Goal: Information Seeking & Learning: Learn about a topic

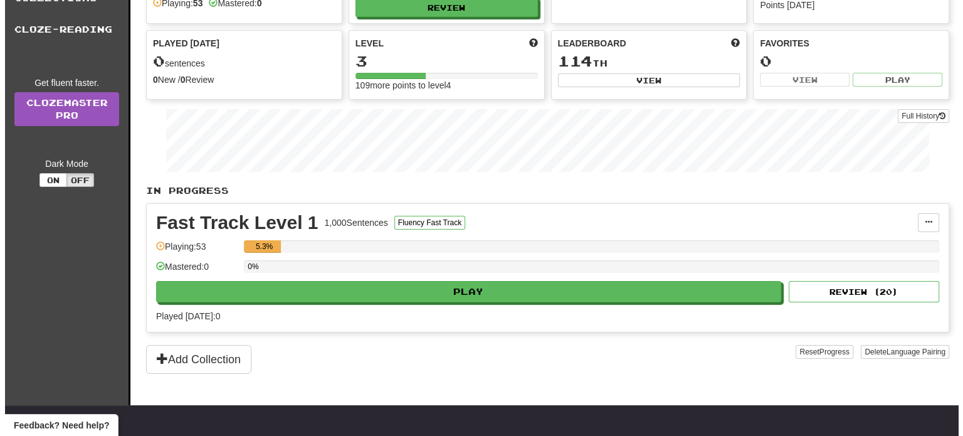
scroll to position [125, 0]
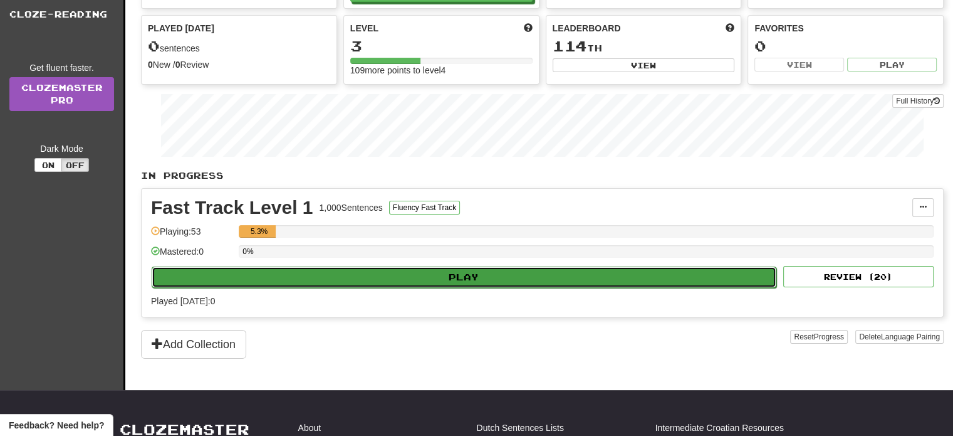
click at [455, 273] on button "Play" at bounding box center [464, 276] width 625 height 21
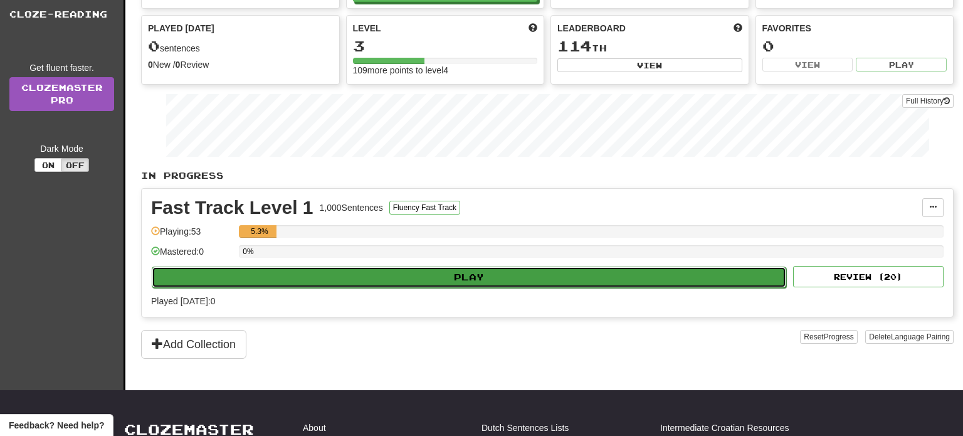
select select "**"
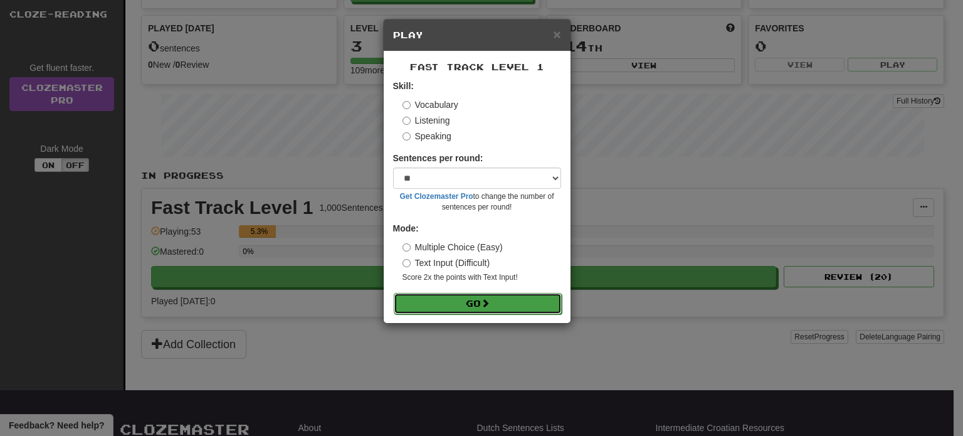
click at [478, 303] on button "Go" at bounding box center [478, 303] width 168 height 21
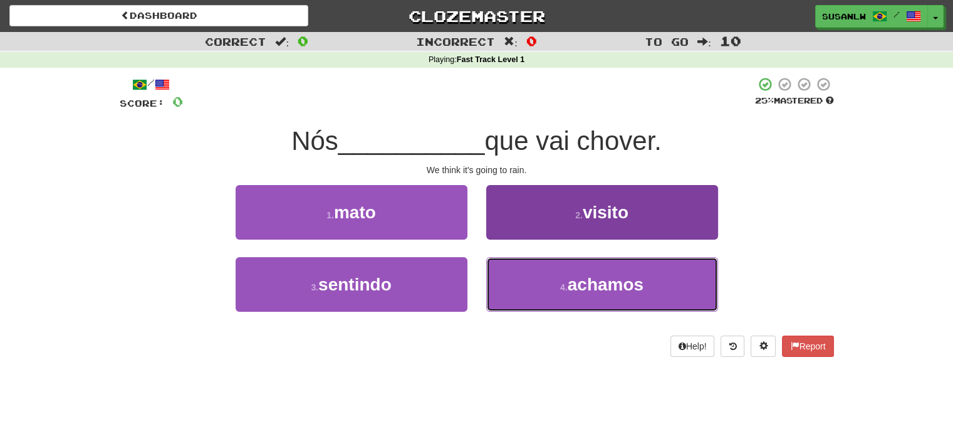
click at [589, 285] on span "achamos" at bounding box center [606, 284] width 76 height 19
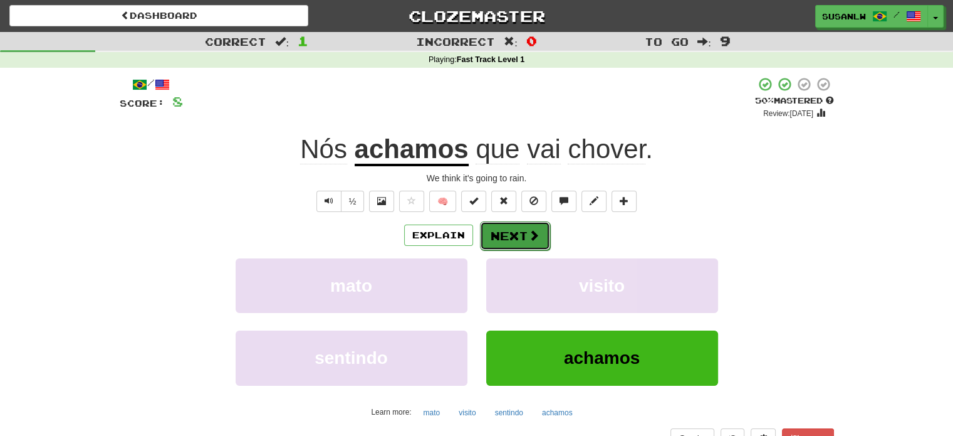
click at [499, 233] on button "Next" at bounding box center [515, 235] width 70 height 29
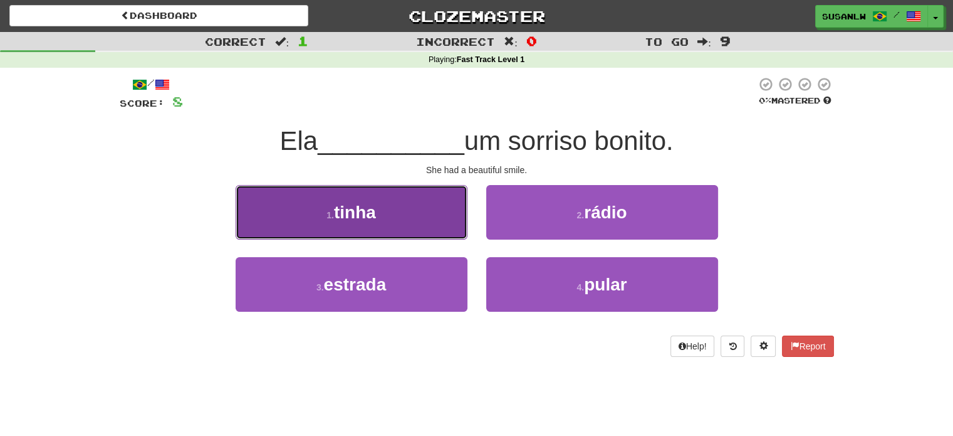
click at [369, 212] on span "tinha" at bounding box center [355, 211] width 42 height 19
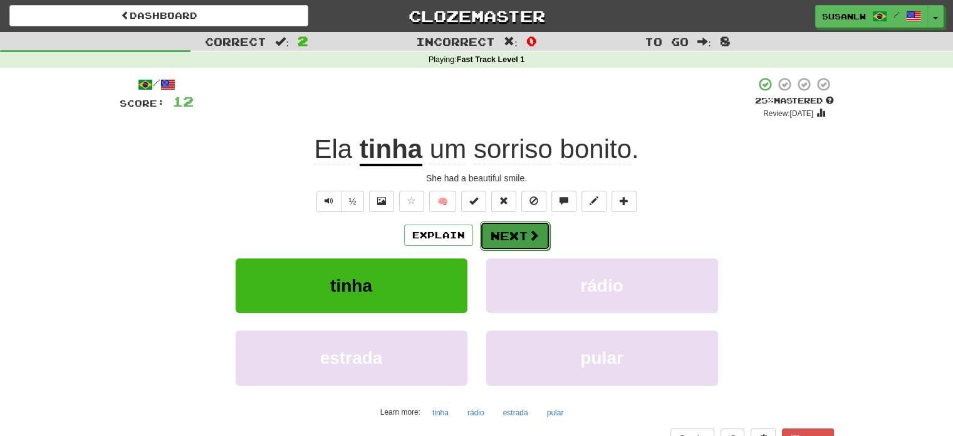
click at [515, 238] on button "Next" at bounding box center [515, 235] width 70 height 29
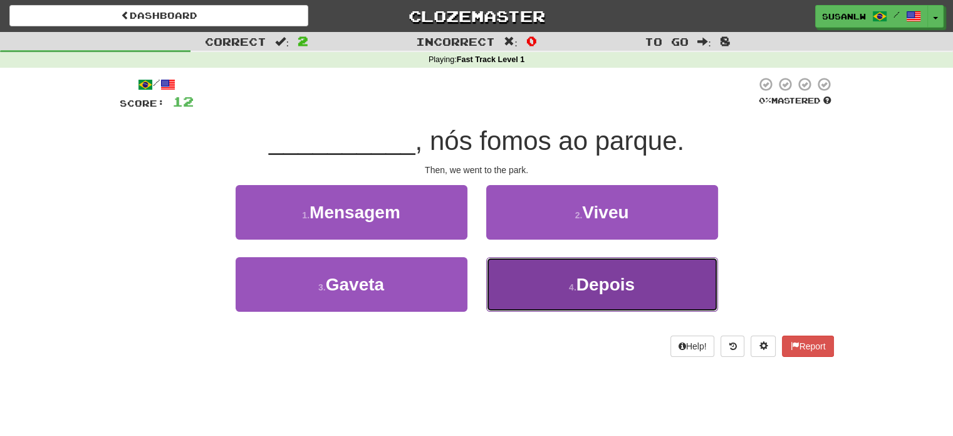
click at [572, 285] on small "4 ." at bounding box center [573, 287] width 8 height 10
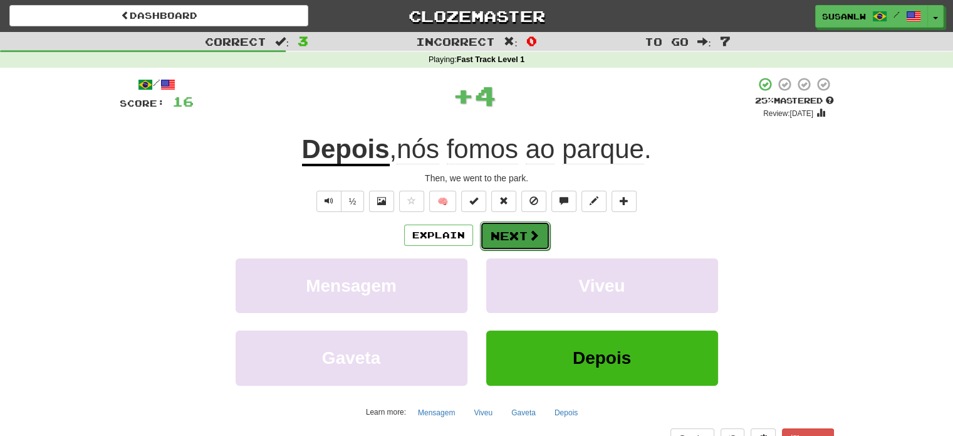
click at [506, 237] on button "Next" at bounding box center [515, 235] width 70 height 29
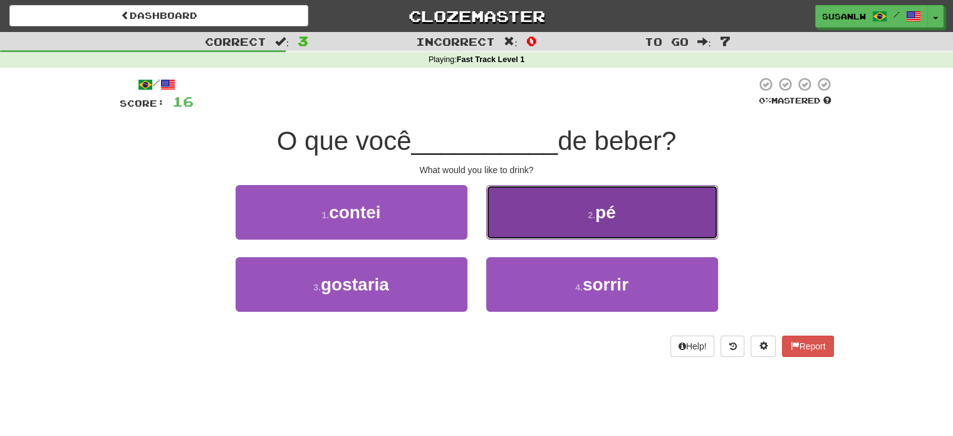
click at [609, 212] on span "pé" at bounding box center [605, 211] width 21 height 19
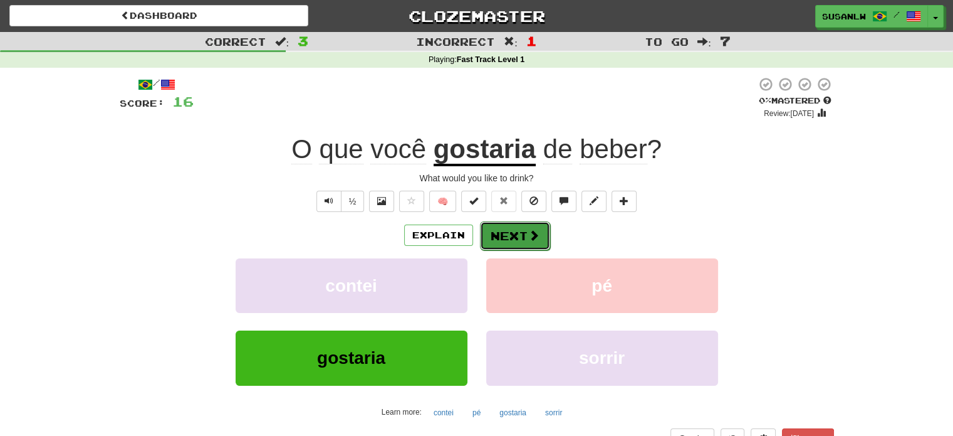
click at [511, 231] on button "Next" at bounding box center [515, 235] width 70 height 29
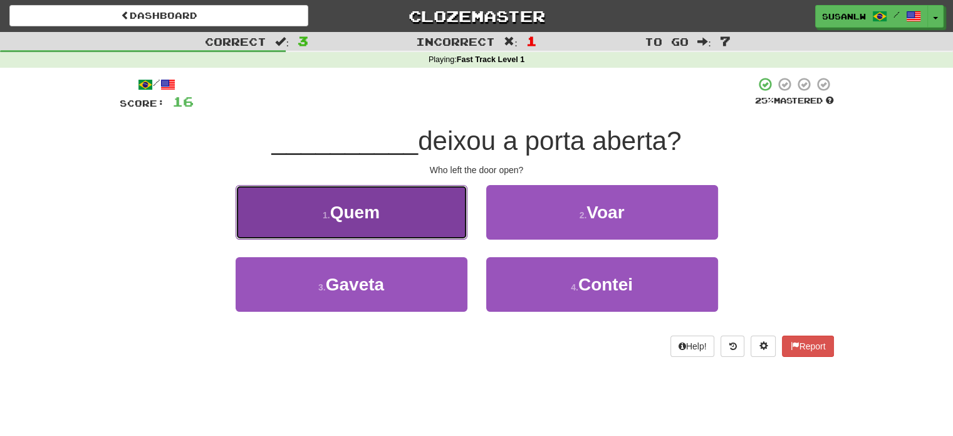
click at [411, 215] on button "1 . Quem" at bounding box center [352, 212] width 232 height 55
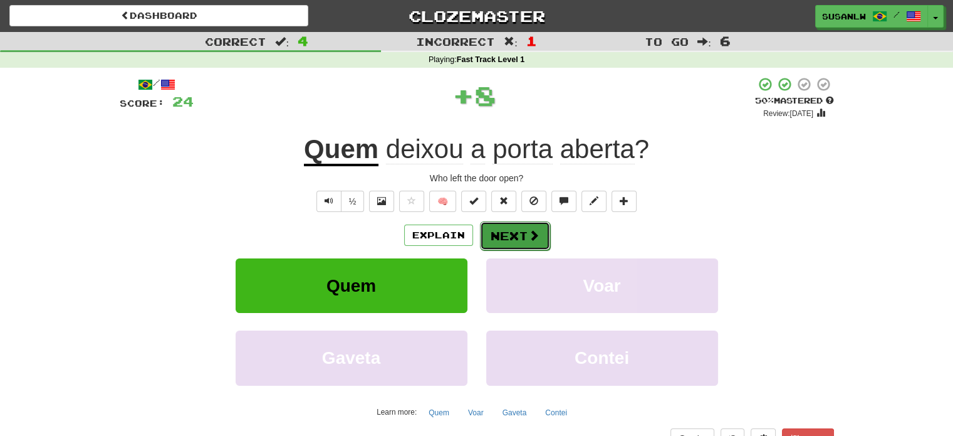
click at [517, 229] on button "Next" at bounding box center [515, 235] width 70 height 29
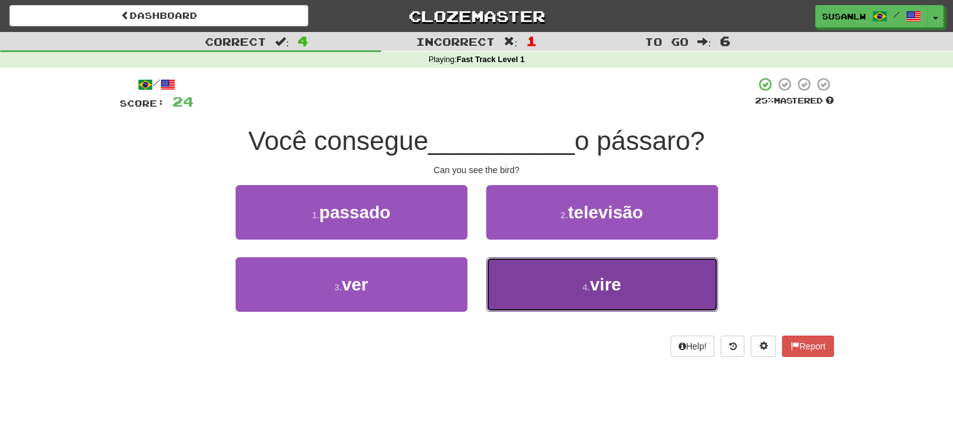
click at [602, 287] on span "vire" at bounding box center [605, 284] width 31 height 19
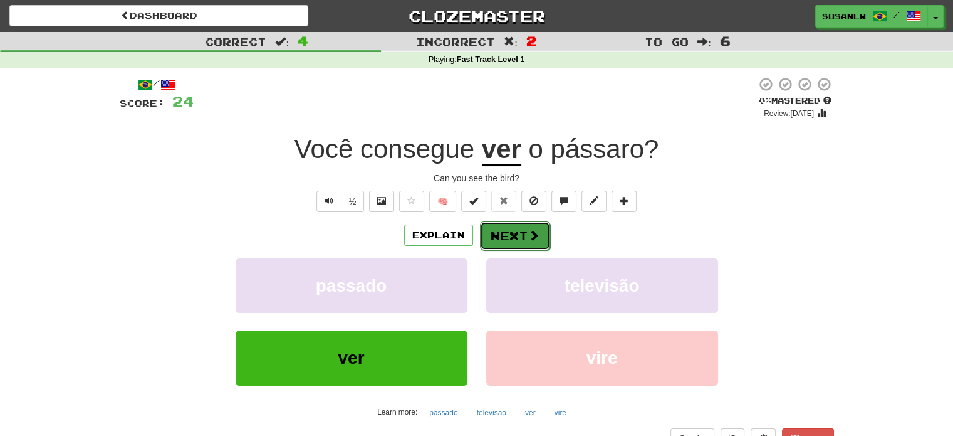
click at [510, 233] on button "Next" at bounding box center [515, 235] width 70 height 29
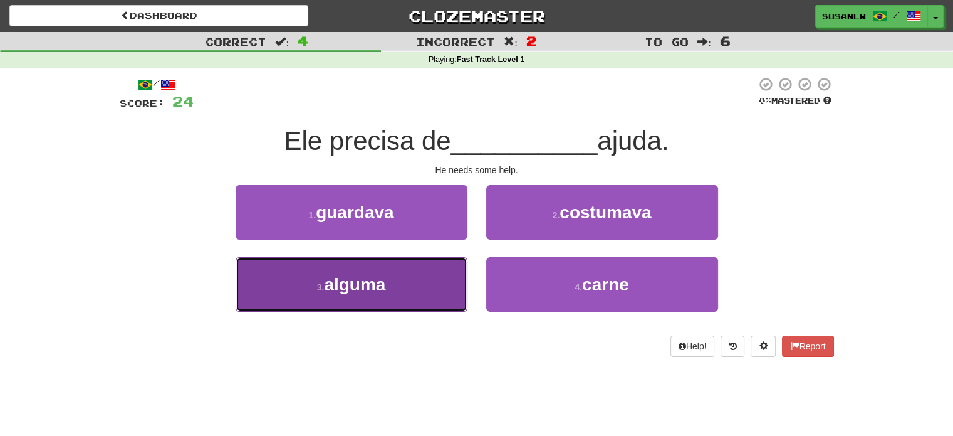
click at [385, 284] on span "alguma" at bounding box center [354, 284] width 61 height 19
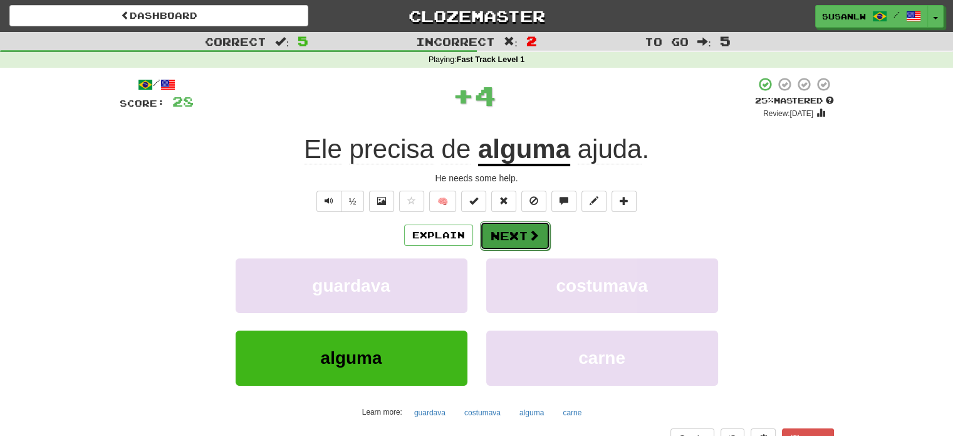
click at [498, 238] on button "Next" at bounding box center [515, 235] width 70 height 29
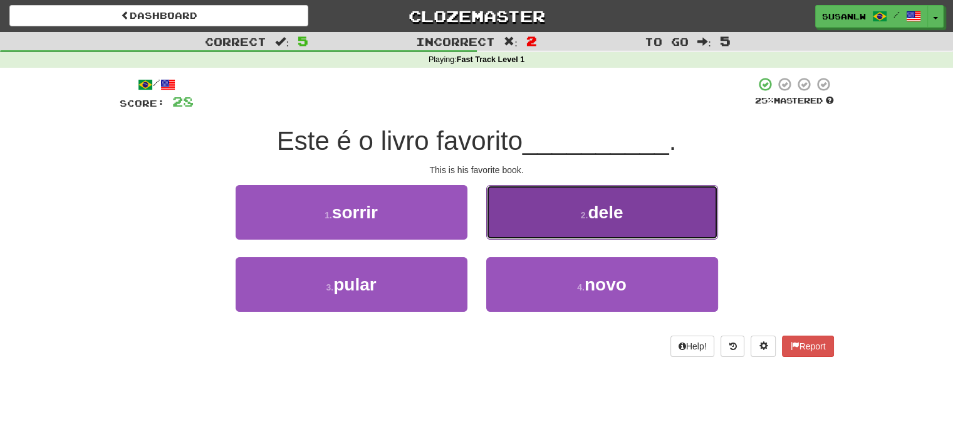
click at [595, 214] on span "dele" at bounding box center [605, 211] width 35 height 19
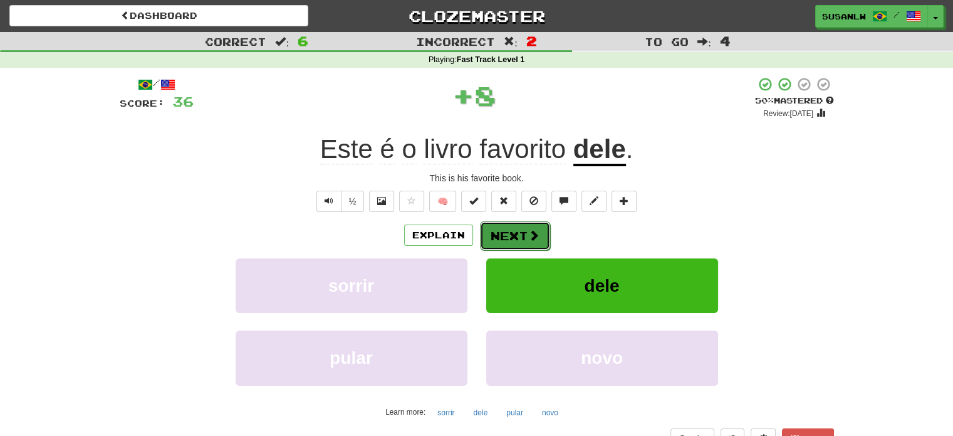
click at [518, 232] on button "Next" at bounding box center [515, 235] width 70 height 29
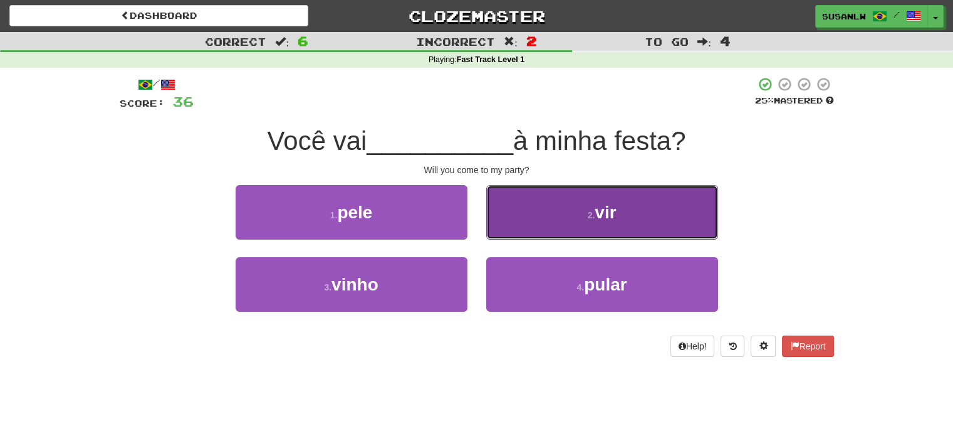
click at [597, 215] on span "vir" at bounding box center [605, 211] width 21 height 19
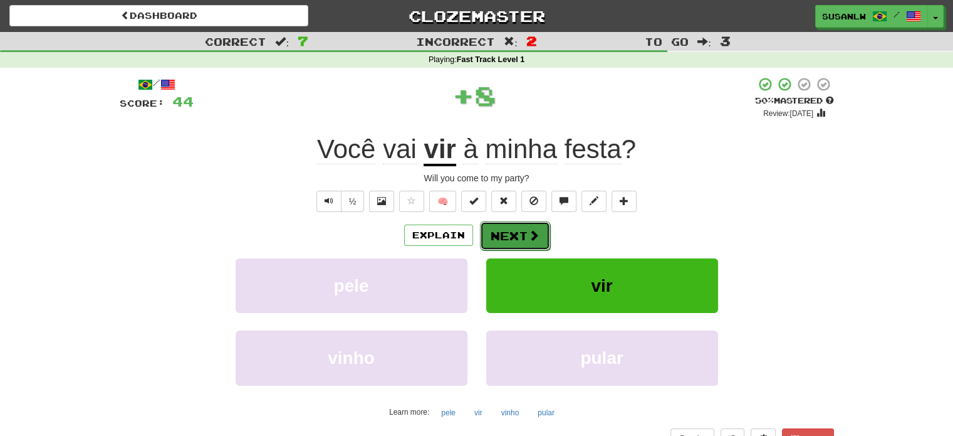
click at [518, 239] on button "Next" at bounding box center [515, 235] width 70 height 29
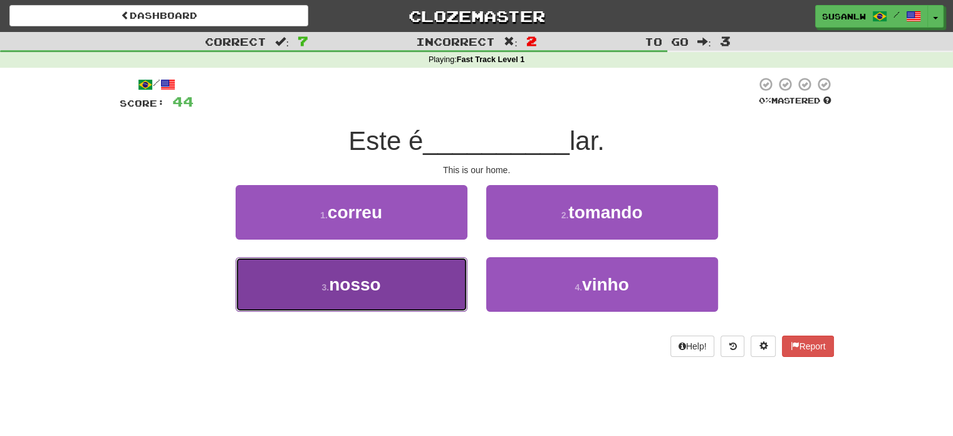
click at [415, 283] on button "3 . nosso" at bounding box center [352, 284] width 232 height 55
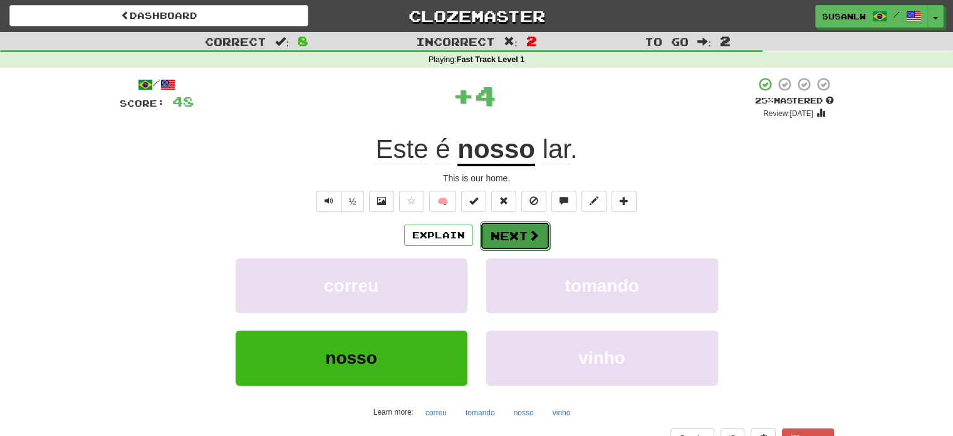
click at [524, 235] on button "Next" at bounding box center [515, 235] width 70 height 29
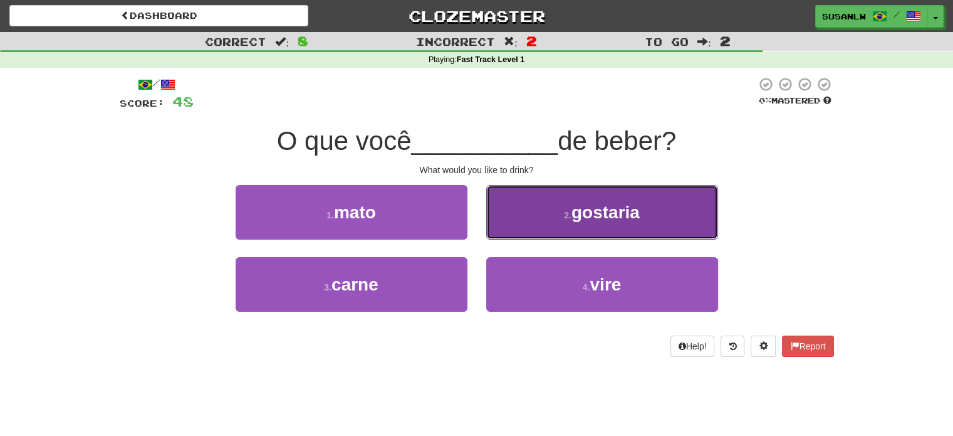
click at [564, 219] on small "2 ." at bounding box center [568, 215] width 8 height 10
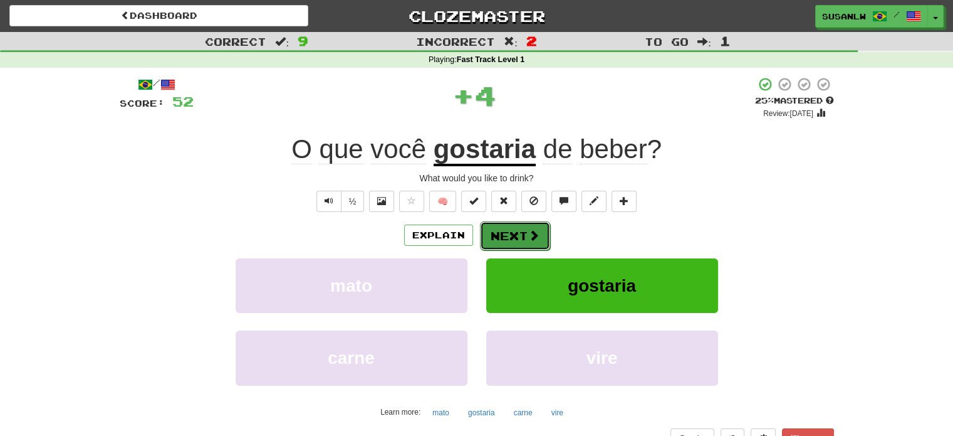
click at [518, 239] on button "Next" at bounding box center [515, 235] width 70 height 29
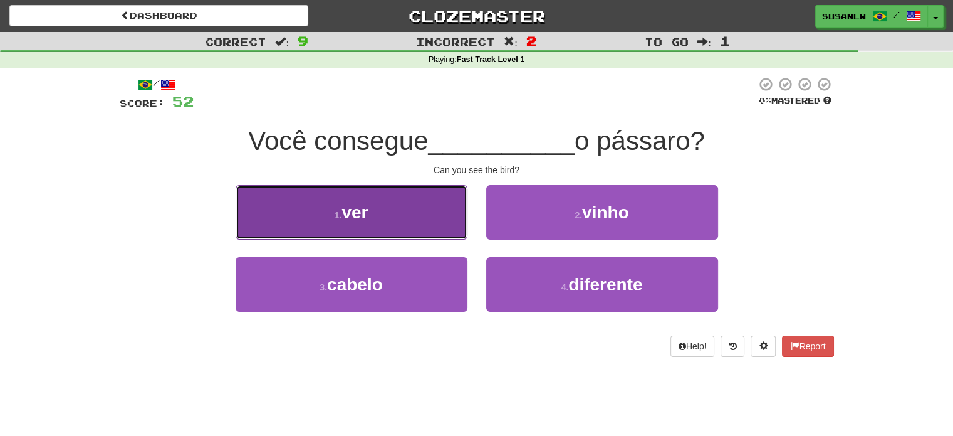
click at [391, 217] on button "1 . ver" at bounding box center [352, 212] width 232 height 55
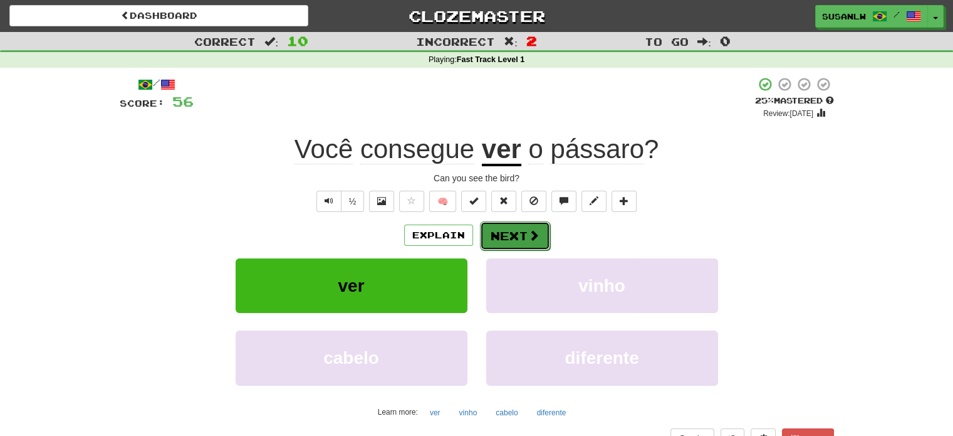
click at [512, 233] on button "Next" at bounding box center [515, 235] width 70 height 29
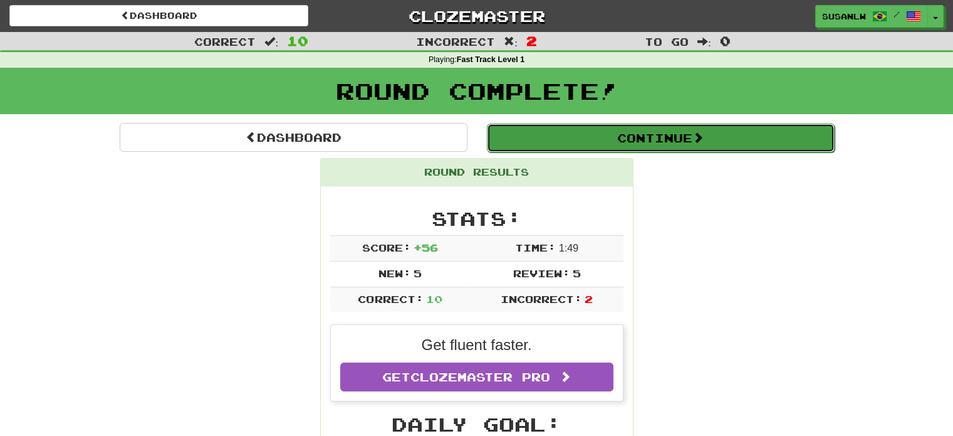
click at [662, 137] on button "Continue" at bounding box center [661, 137] width 348 height 29
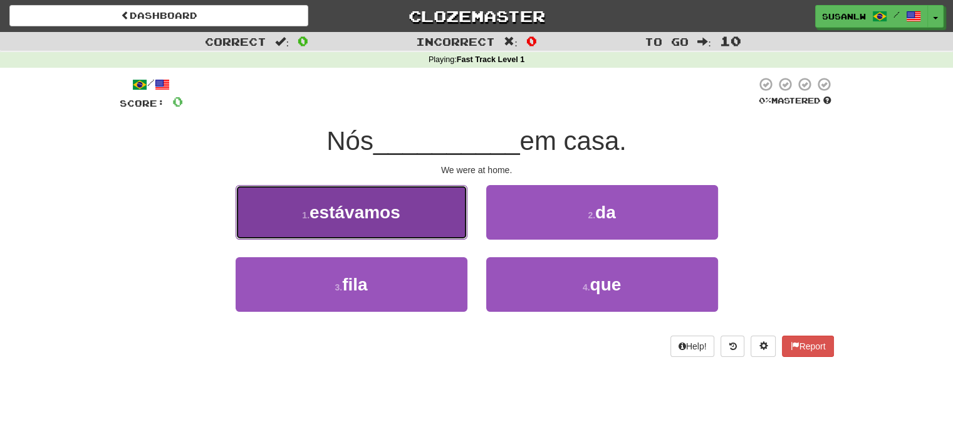
click at [412, 216] on button "1 . estávamos" at bounding box center [352, 212] width 232 height 55
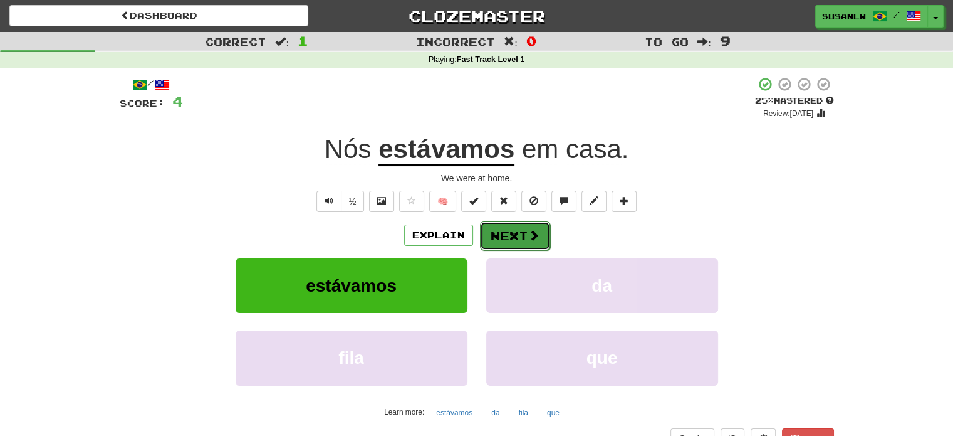
click at [513, 234] on button "Next" at bounding box center [515, 235] width 70 height 29
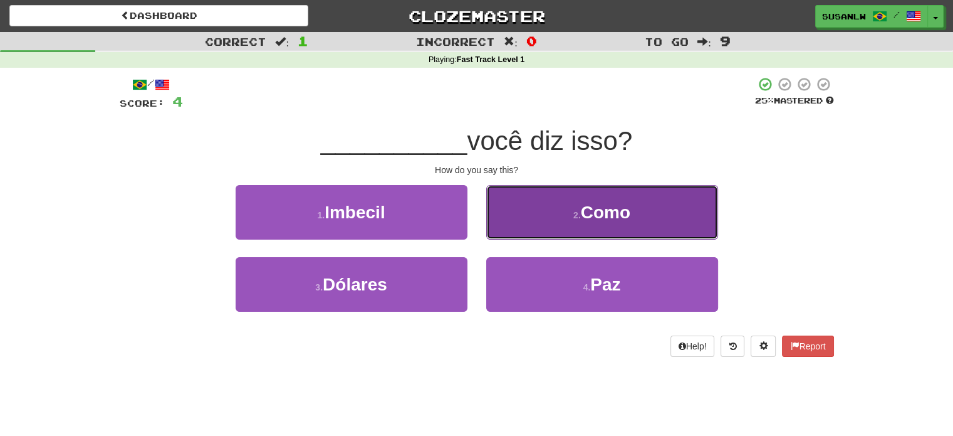
click at [582, 218] on span "Como" at bounding box center [606, 211] width 50 height 19
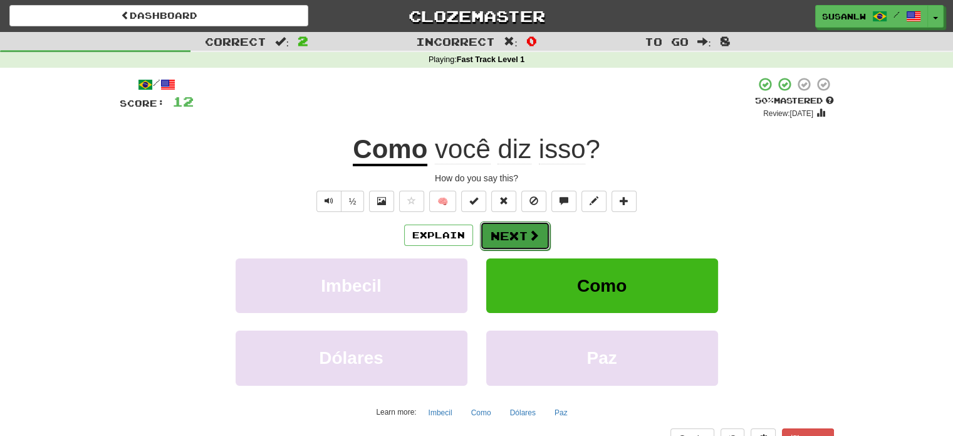
click at [500, 232] on button "Next" at bounding box center [515, 235] width 70 height 29
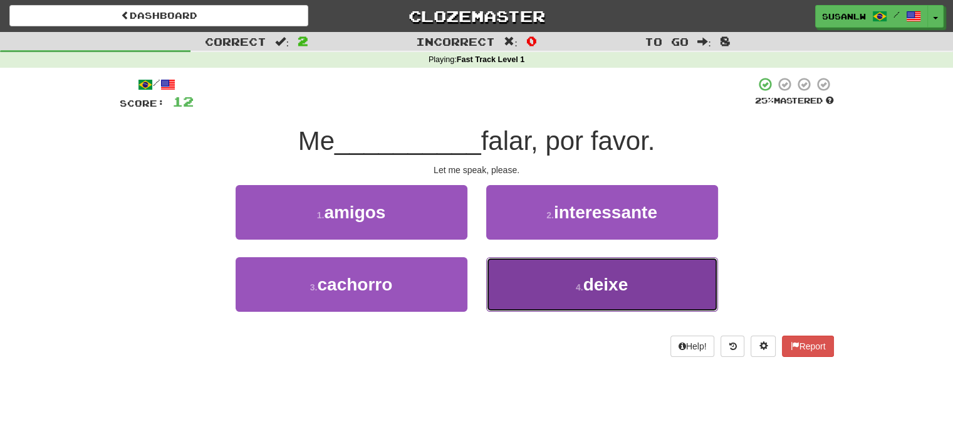
click at [604, 278] on span "deixe" at bounding box center [605, 284] width 45 height 19
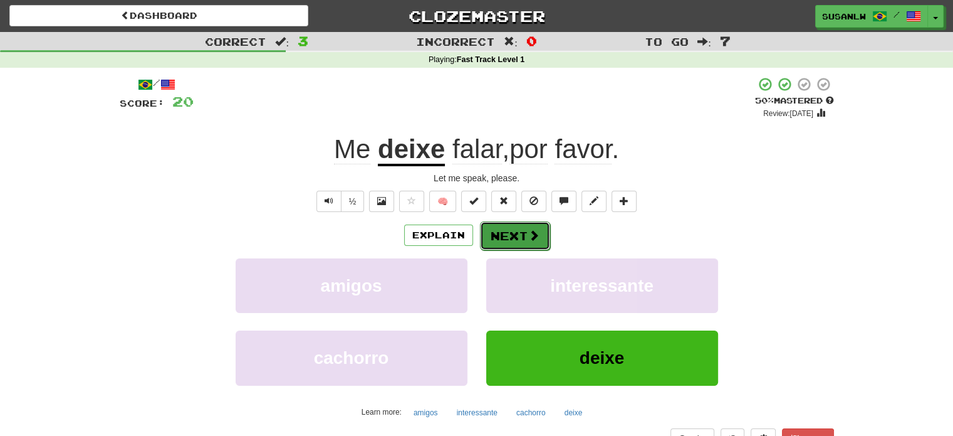
click at [510, 237] on button "Next" at bounding box center [515, 235] width 70 height 29
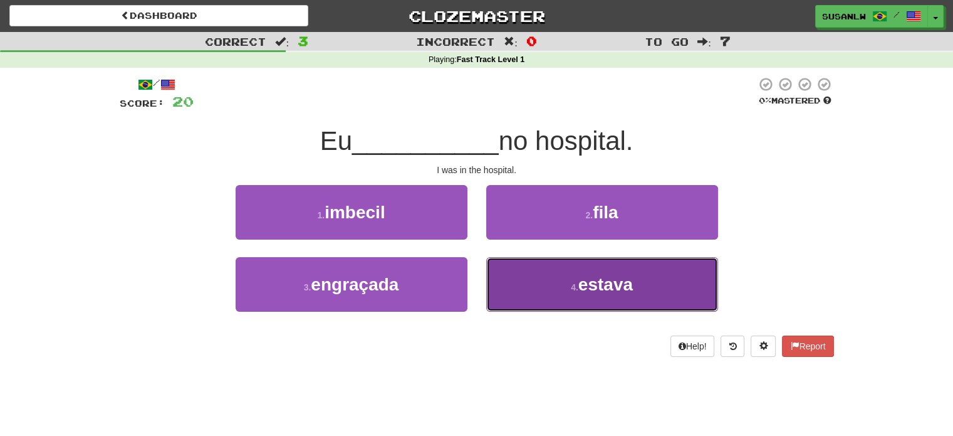
click at [554, 281] on button "4 . estava" at bounding box center [602, 284] width 232 height 55
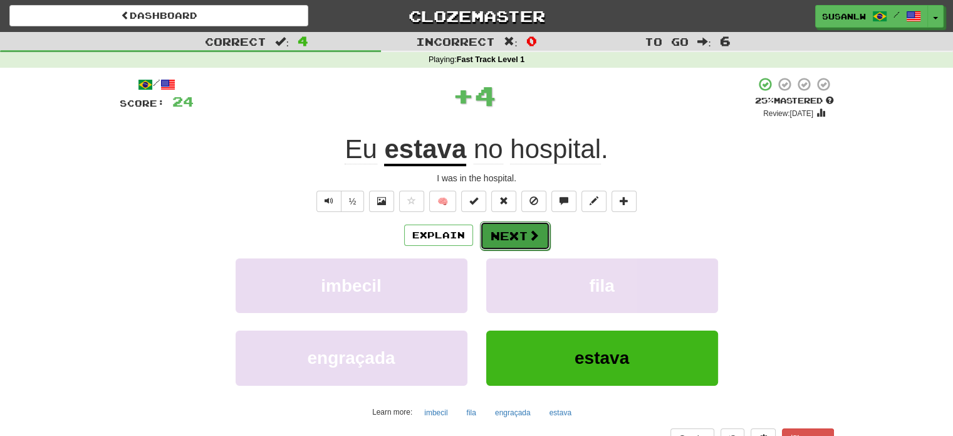
click at [504, 233] on button "Next" at bounding box center [515, 235] width 70 height 29
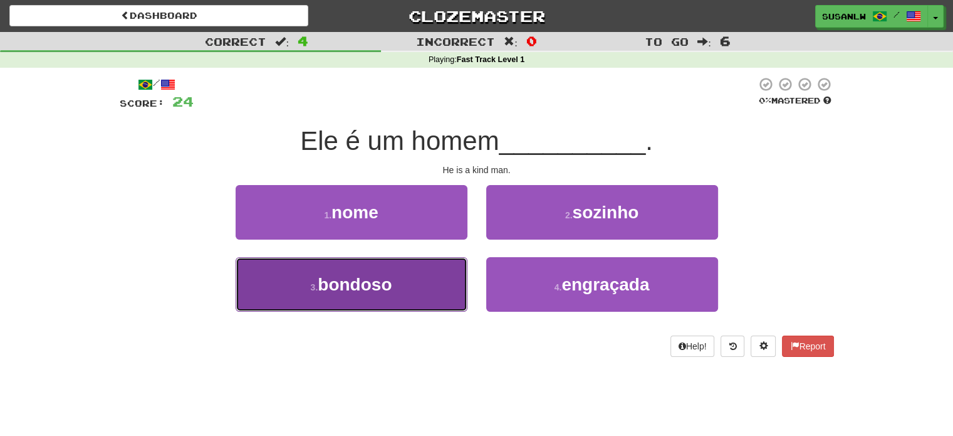
click at [376, 285] on span "bondoso" at bounding box center [355, 284] width 74 height 19
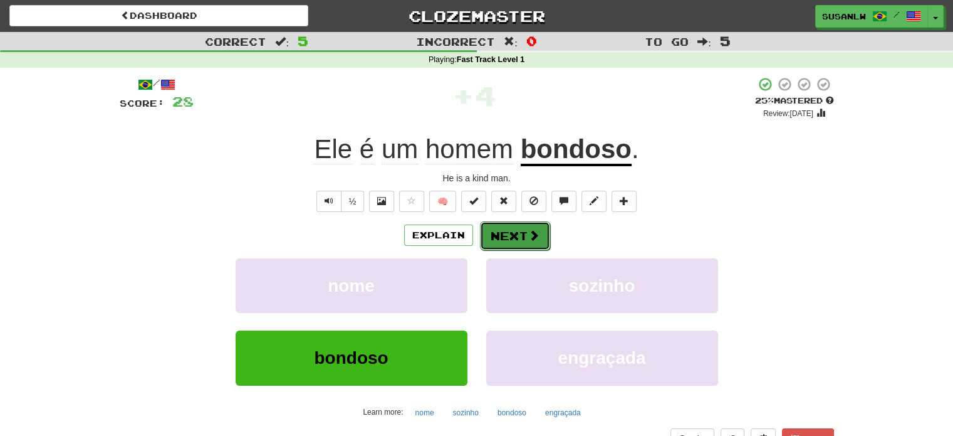
click at [505, 231] on button "Next" at bounding box center [515, 235] width 70 height 29
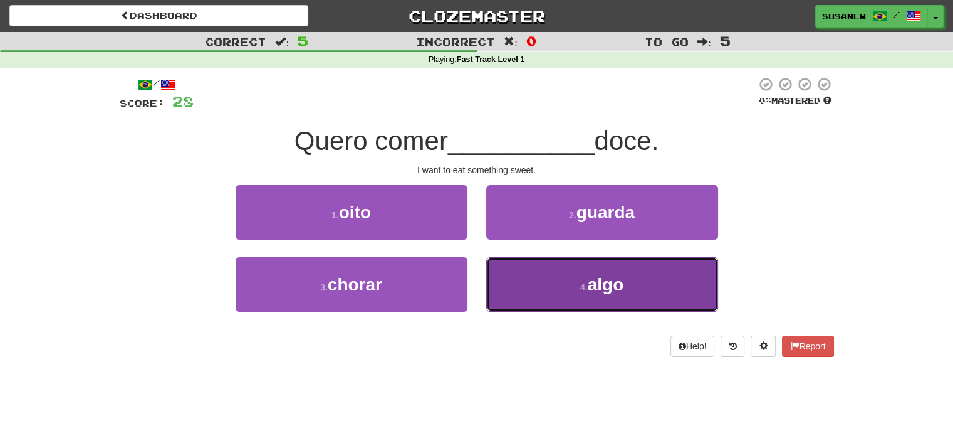
click at [582, 272] on button "4 . algo" at bounding box center [602, 284] width 232 height 55
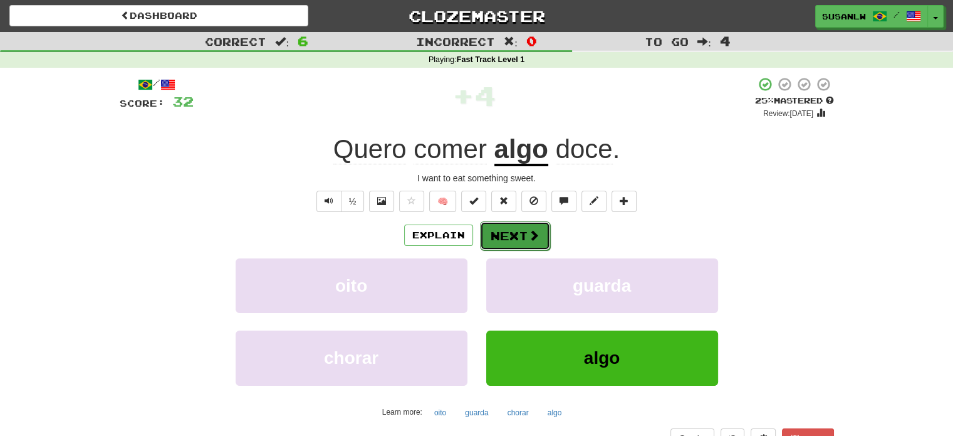
click at [493, 246] on button "Next" at bounding box center [515, 235] width 70 height 29
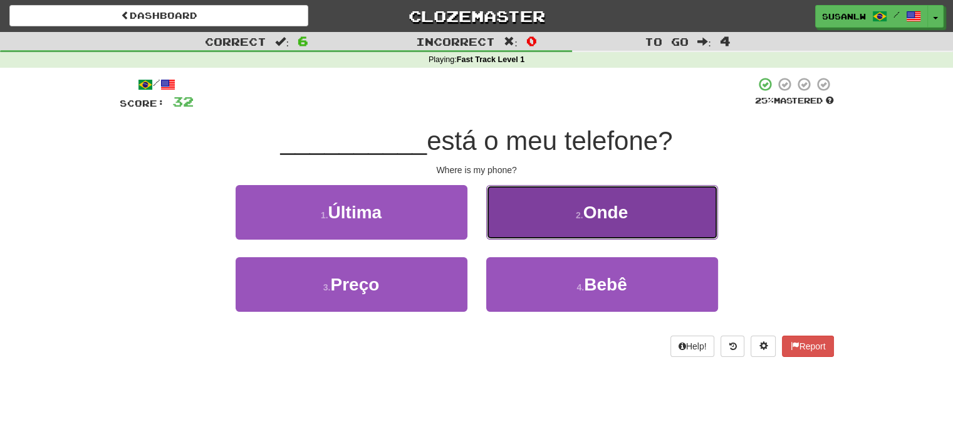
click at [564, 227] on button "2 . Onde" at bounding box center [602, 212] width 232 height 55
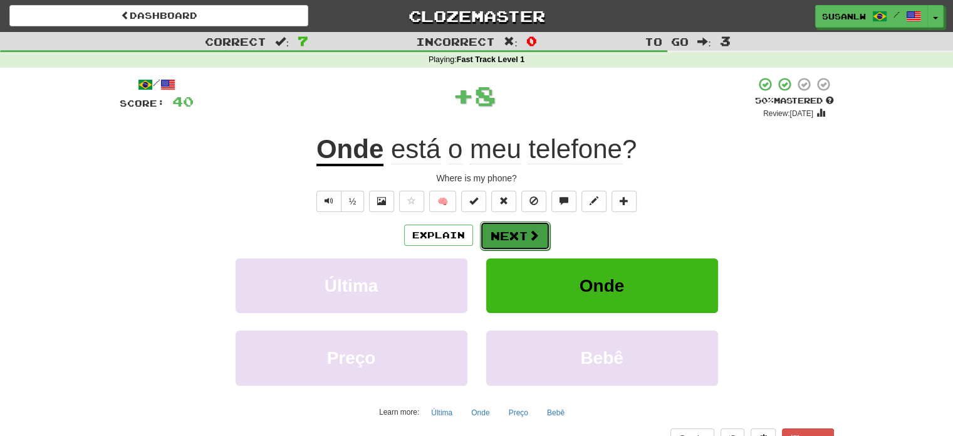
click at [513, 234] on button "Next" at bounding box center [515, 235] width 70 height 29
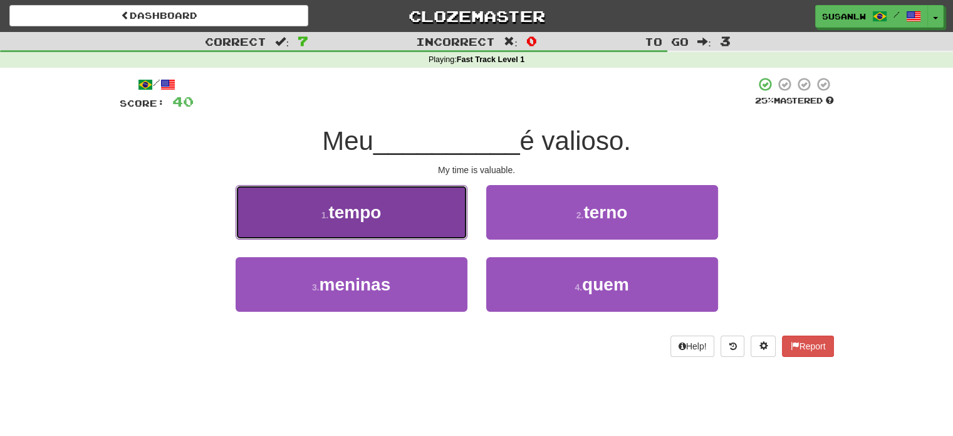
click at [404, 220] on button "1 . tempo" at bounding box center [352, 212] width 232 height 55
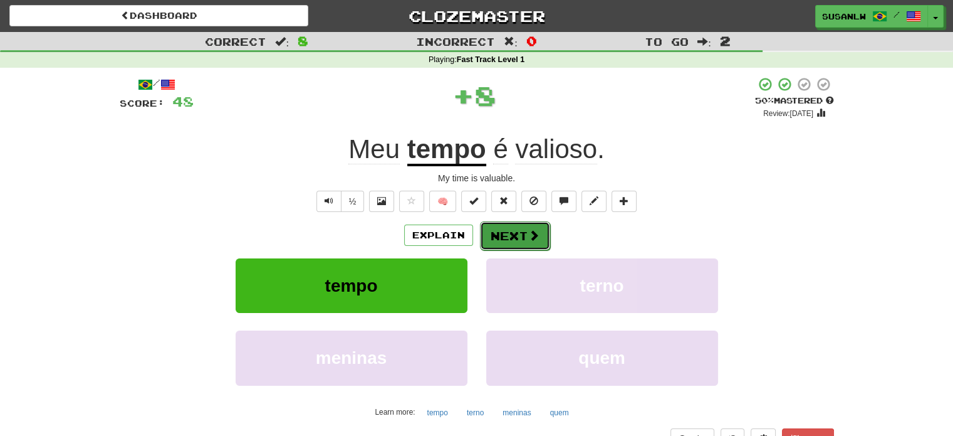
click at [525, 228] on button "Next" at bounding box center [515, 235] width 70 height 29
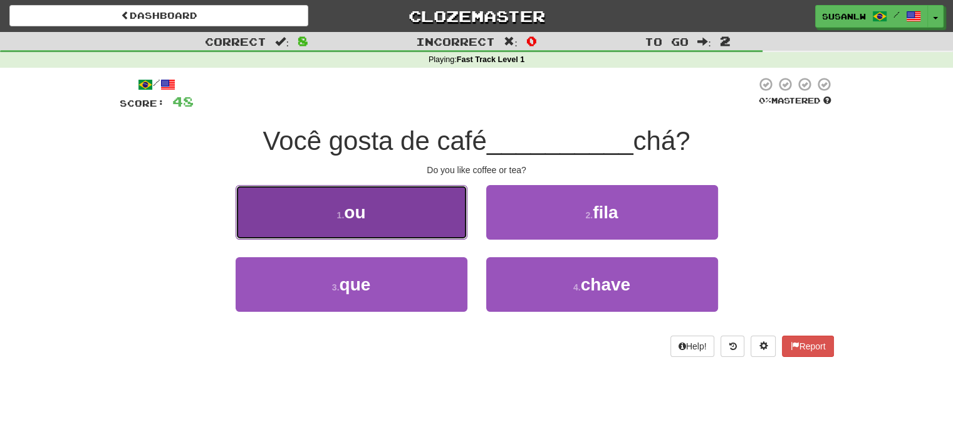
click at [401, 224] on button "1 . ou" at bounding box center [352, 212] width 232 height 55
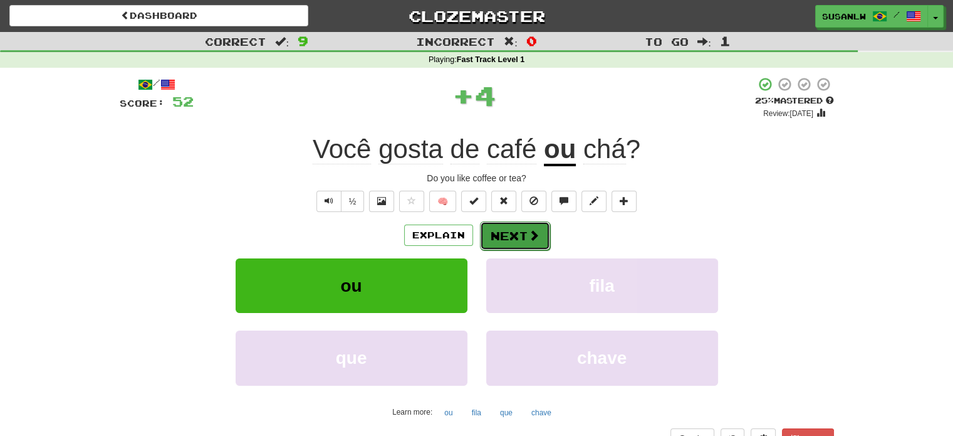
click at [515, 228] on button "Next" at bounding box center [515, 235] width 70 height 29
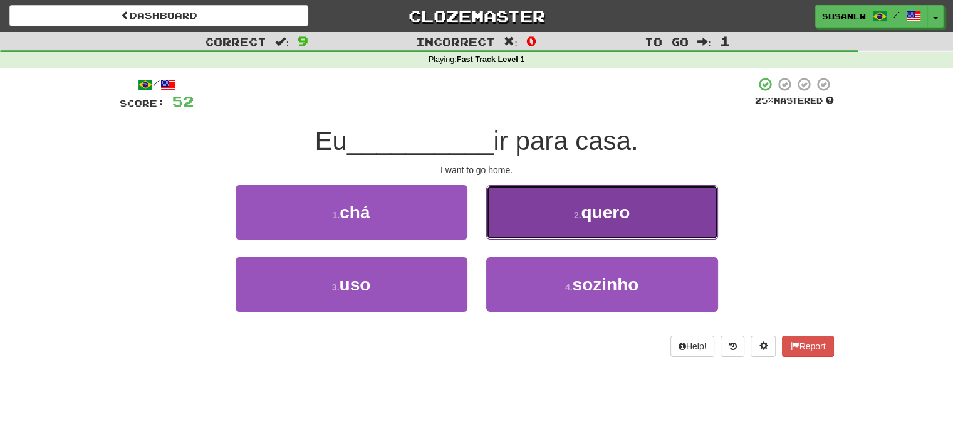
click at [594, 211] on span "quero" at bounding box center [605, 211] width 49 height 19
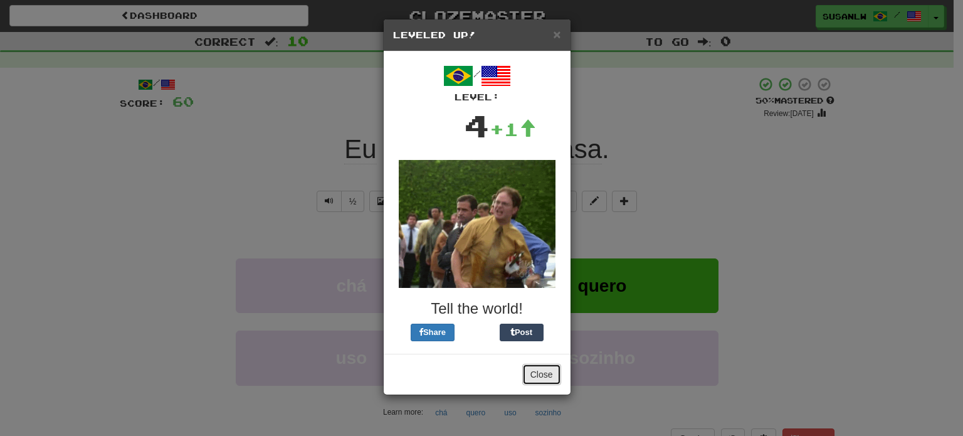
click at [550, 374] on button "Close" at bounding box center [541, 374] width 39 height 21
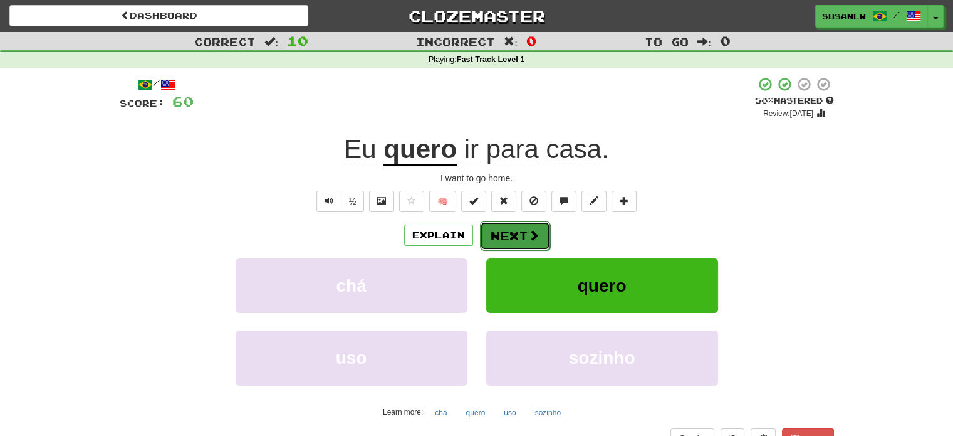
click at [503, 234] on button "Next" at bounding box center [515, 235] width 70 height 29
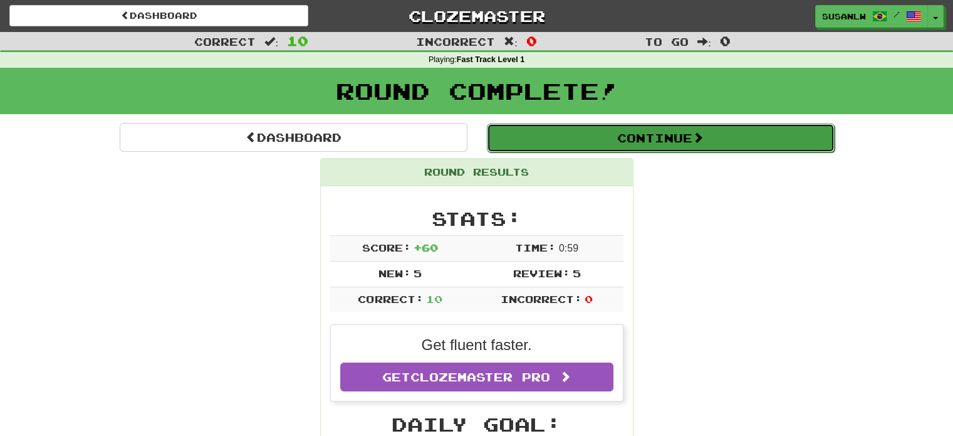
click at [670, 140] on button "Continue" at bounding box center [661, 137] width 348 height 29
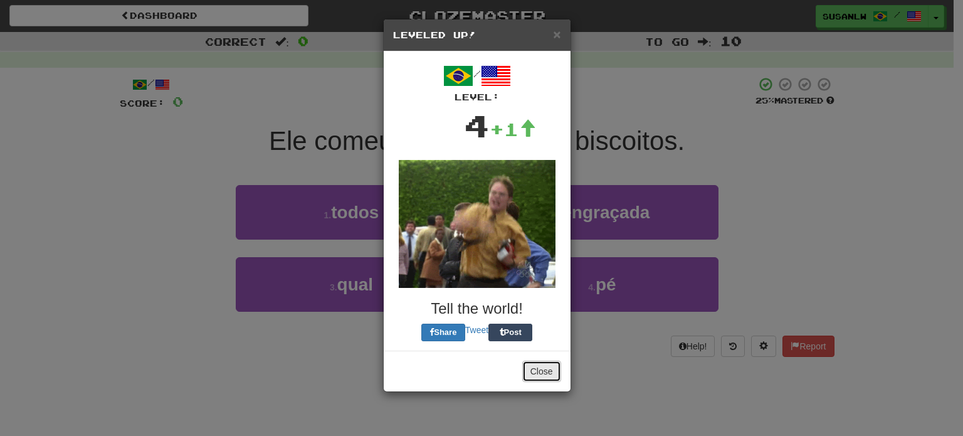
click at [547, 365] on button "Close" at bounding box center [541, 370] width 39 height 21
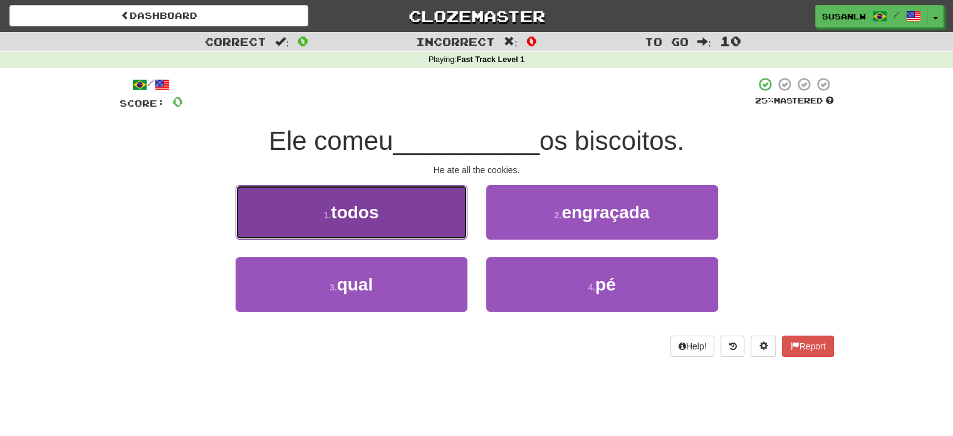
click at [429, 212] on button "1 . todos" at bounding box center [352, 212] width 232 height 55
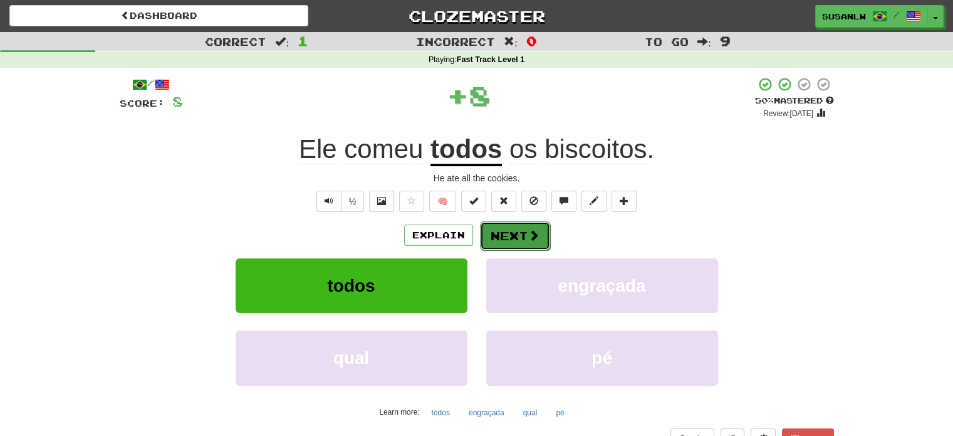
click at [513, 230] on button "Next" at bounding box center [515, 235] width 70 height 29
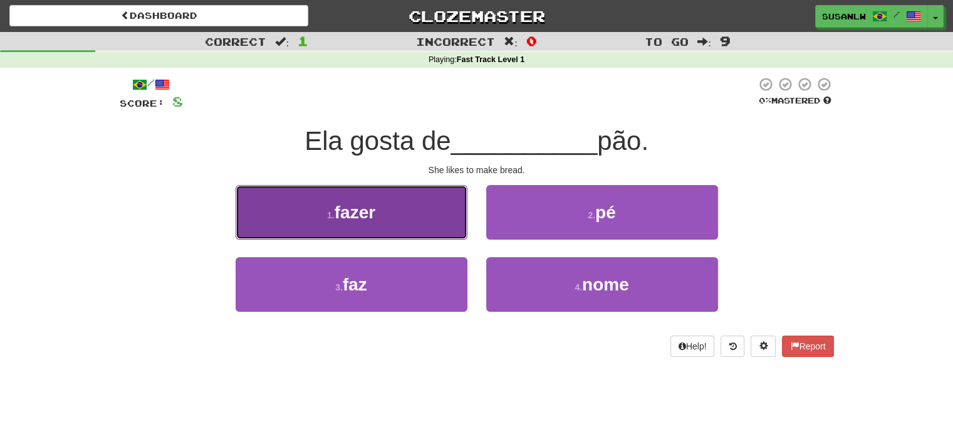
click at [397, 219] on button "1 . fazer" at bounding box center [352, 212] width 232 height 55
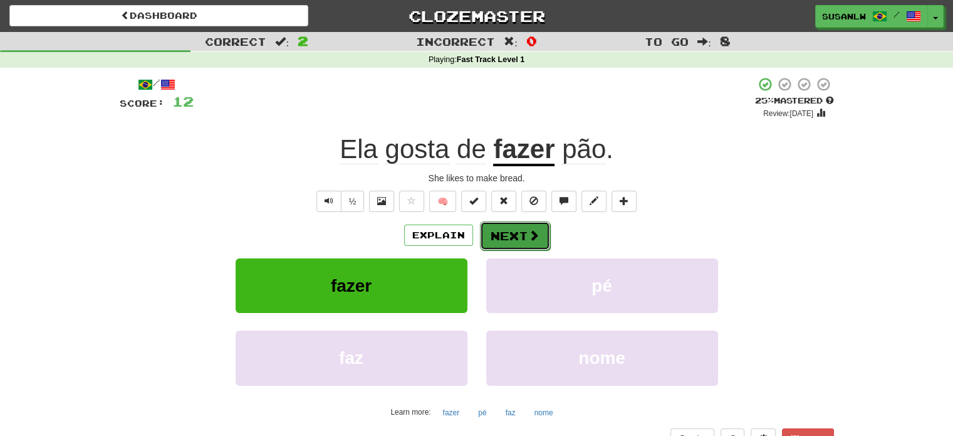
click at [525, 235] on button "Next" at bounding box center [515, 235] width 70 height 29
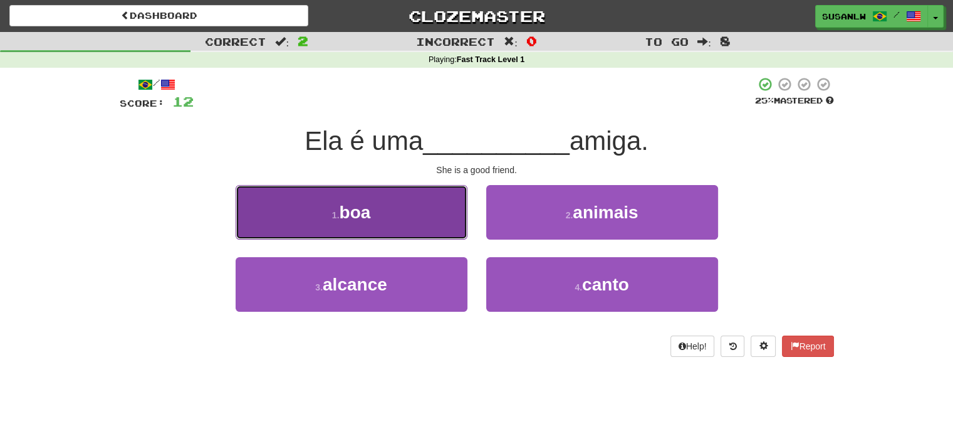
click at [398, 220] on button "1 . boa" at bounding box center [352, 212] width 232 height 55
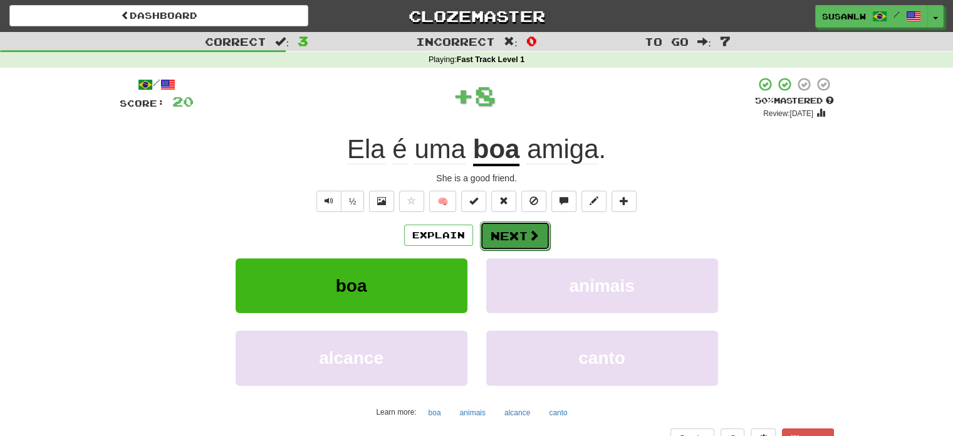
click at [506, 238] on button "Next" at bounding box center [515, 235] width 70 height 29
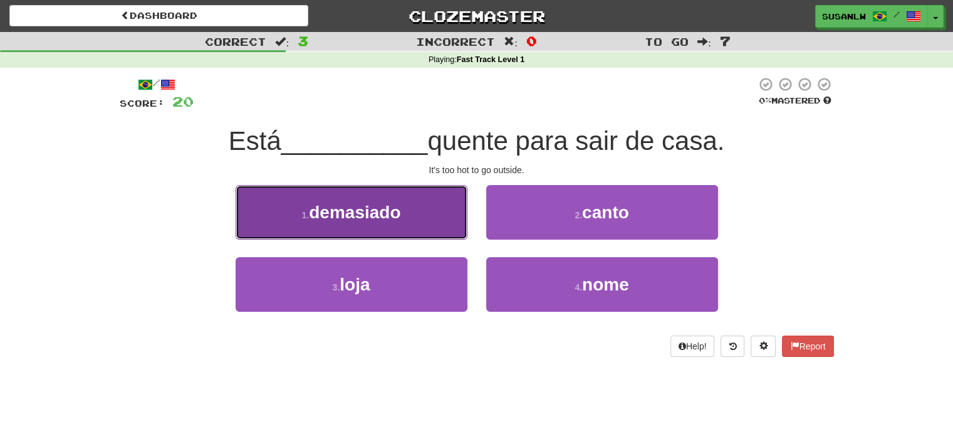
click at [365, 212] on span "demasiado" at bounding box center [355, 211] width 92 height 19
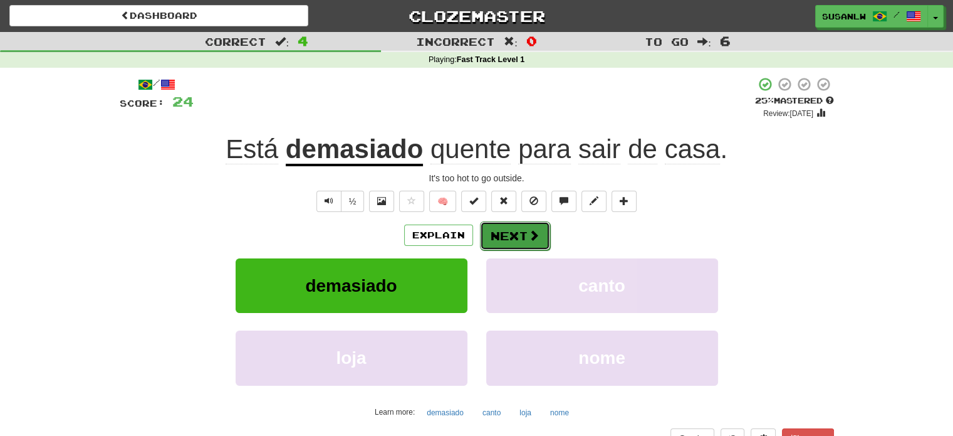
click at [523, 233] on button "Next" at bounding box center [515, 235] width 70 height 29
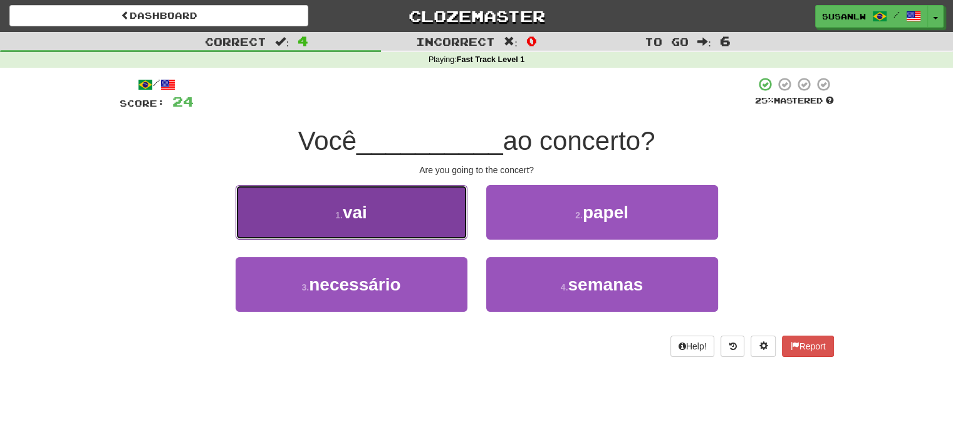
click at [444, 226] on button "1 . vai" at bounding box center [352, 212] width 232 height 55
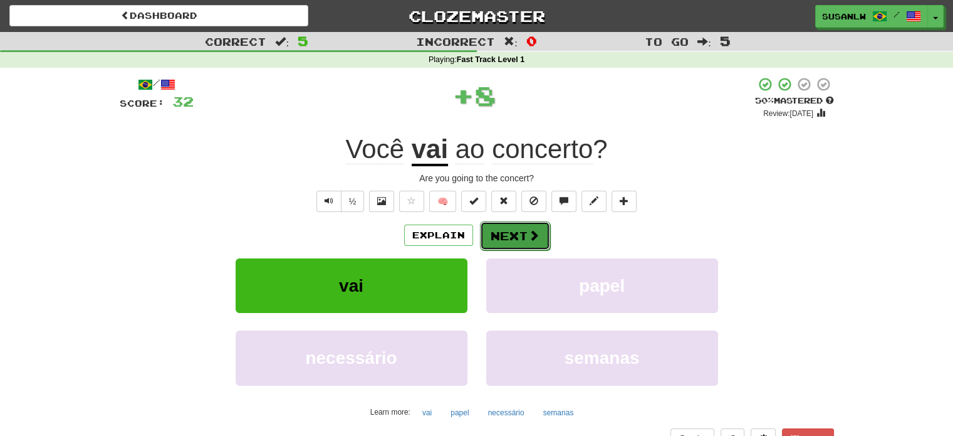
click at [522, 232] on button "Next" at bounding box center [515, 235] width 70 height 29
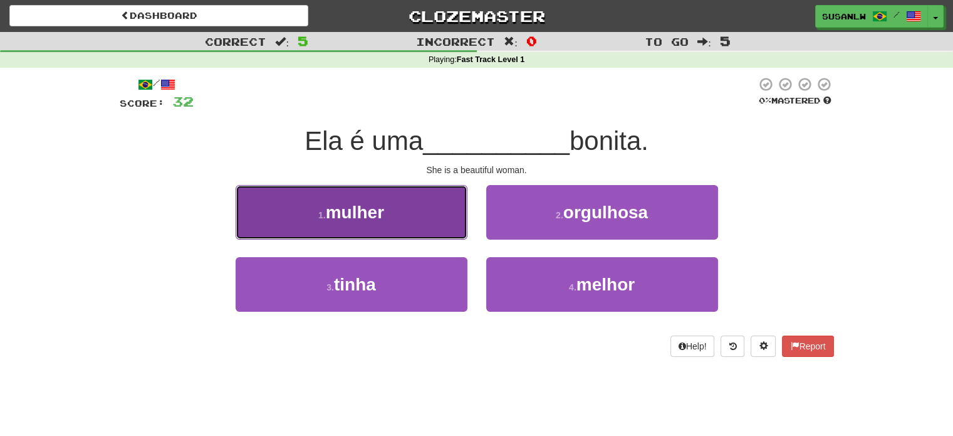
click at [386, 219] on button "1 . mulher" at bounding box center [352, 212] width 232 height 55
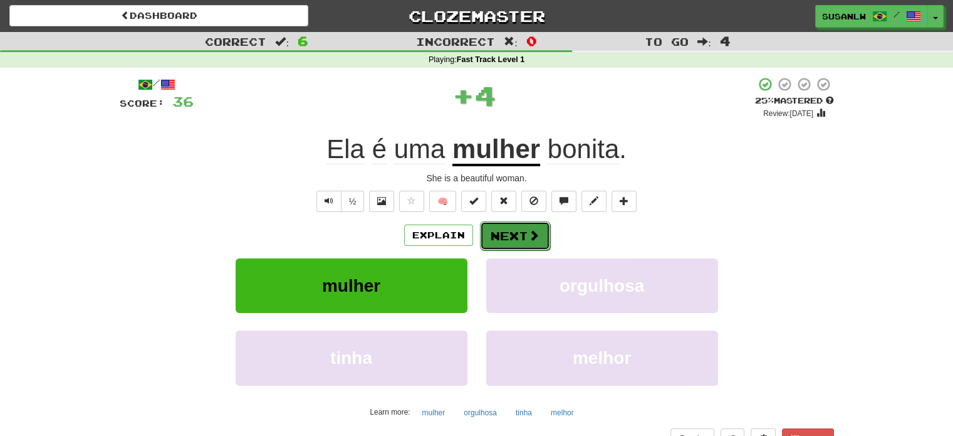
click at [519, 237] on button "Next" at bounding box center [515, 235] width 70 height 29
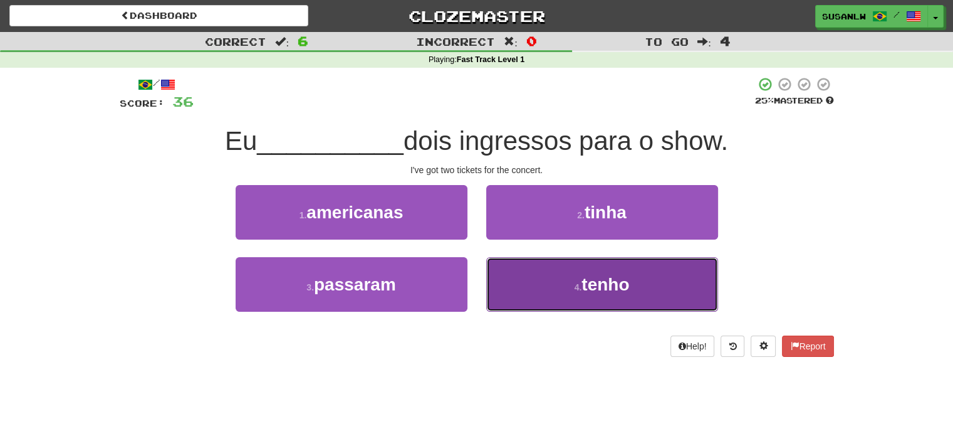
click at [624, 278] on span "tenho" at bounding box center [606, 284] width 48 height 19
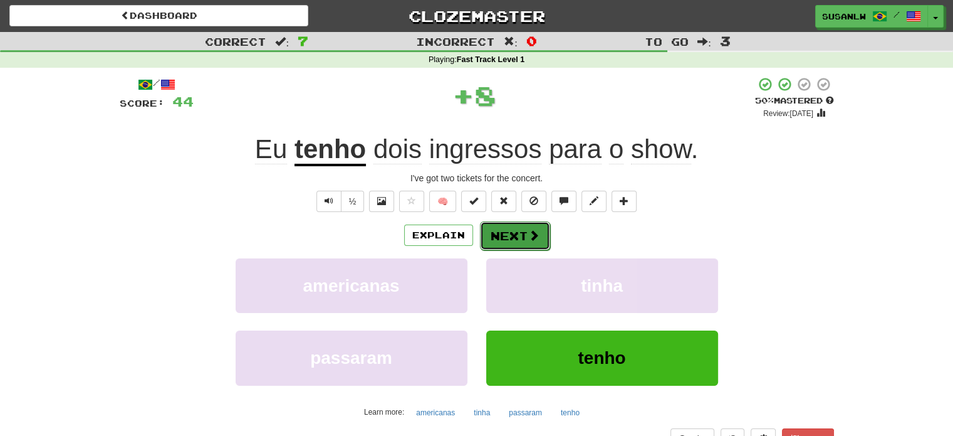
click at [515, 228] on button "Next" at bounding box center [515, 235] width 70 height 29
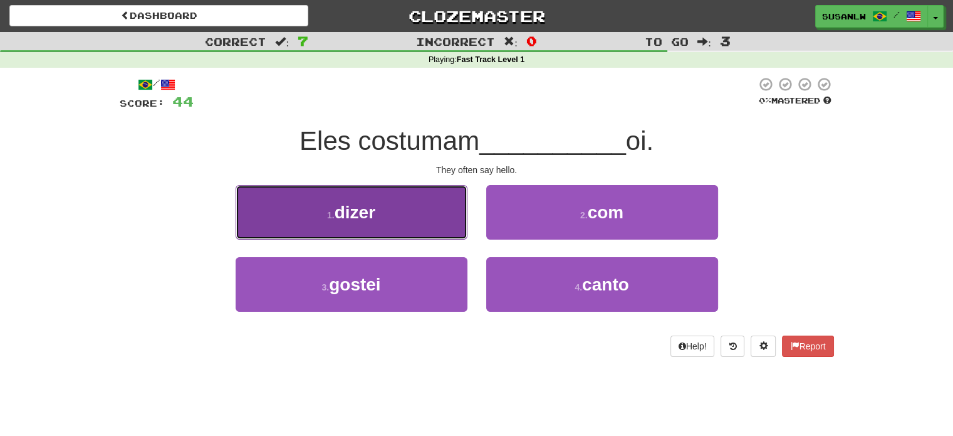
click at [387, 211] on button "1 . dizer" at bounding box center [352, 212] width 232 height 55
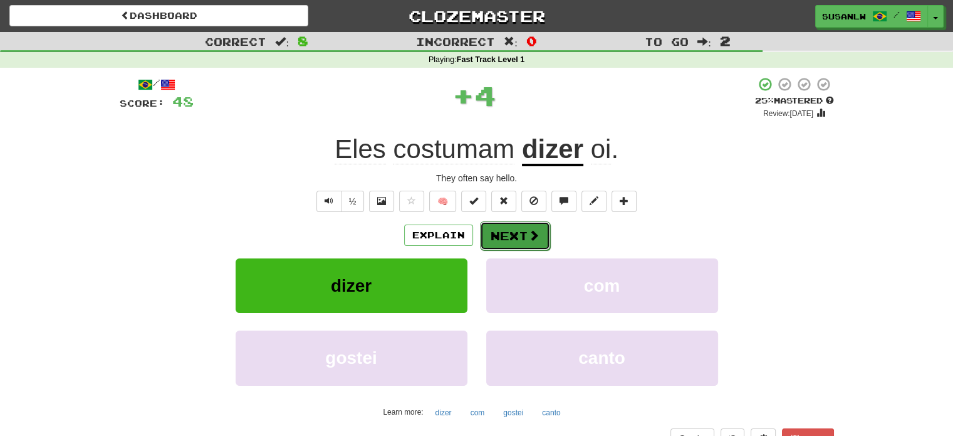
click at [516, 243] on button "Next" at bounding box center [515, 235] width 70 height 29
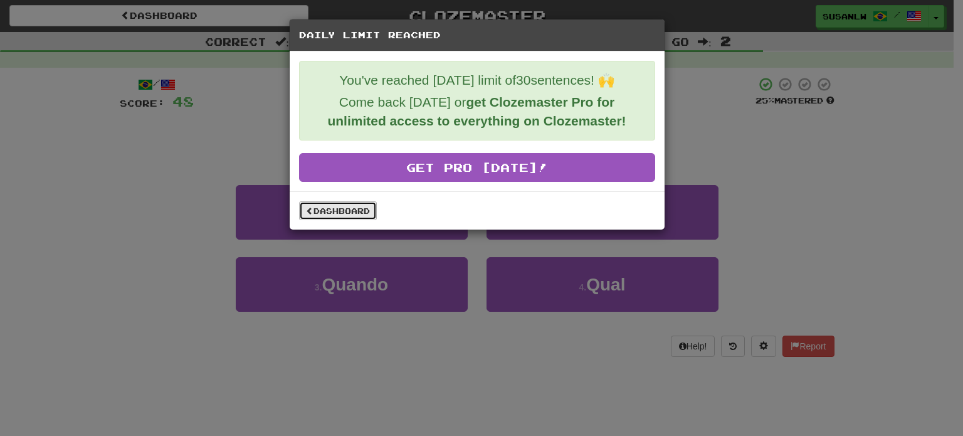
click at [330, 206] on link "Dashboard" at bounding box center [338, 210] width 78 height 19
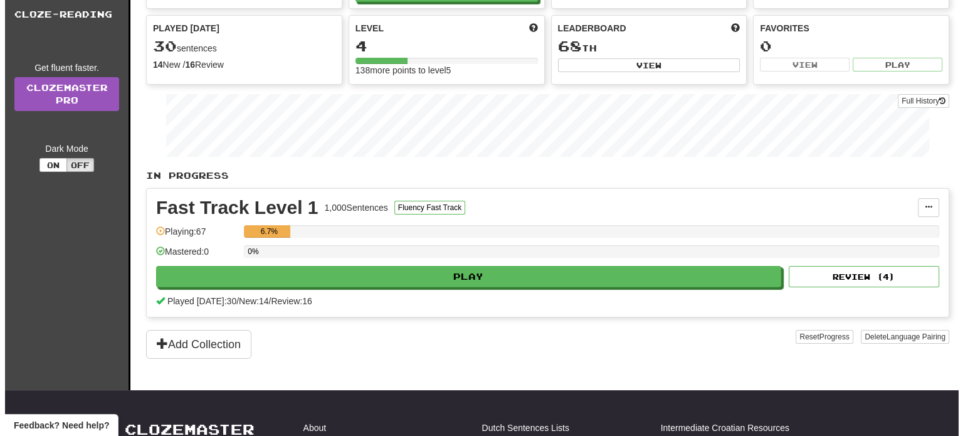
scroll to position [63, 0]
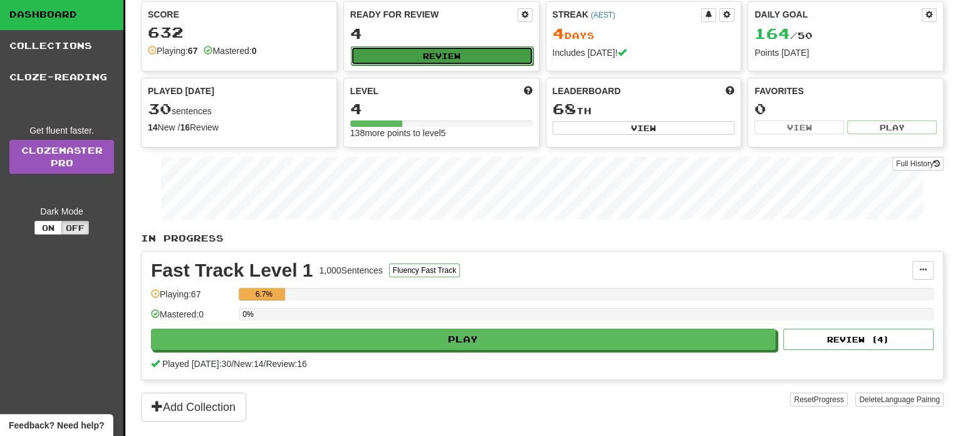
click at [487, 48] on button "Review" at bounding box center [442, 55] width 182 height 19
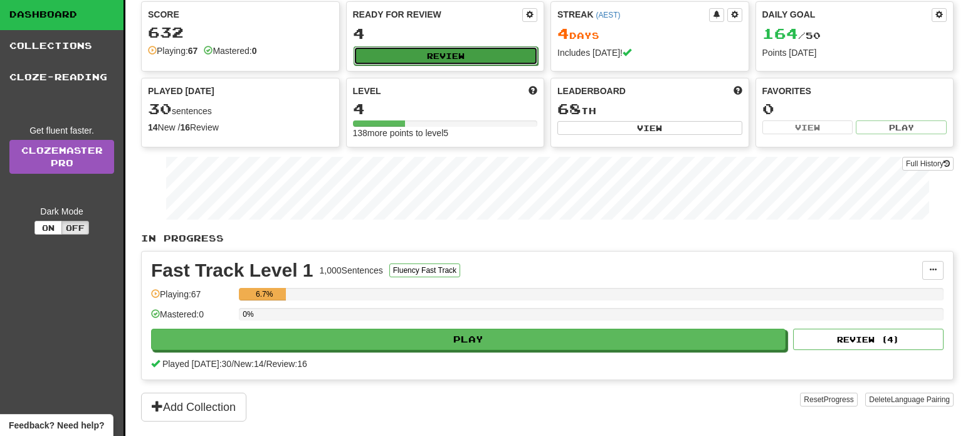
select select "**"
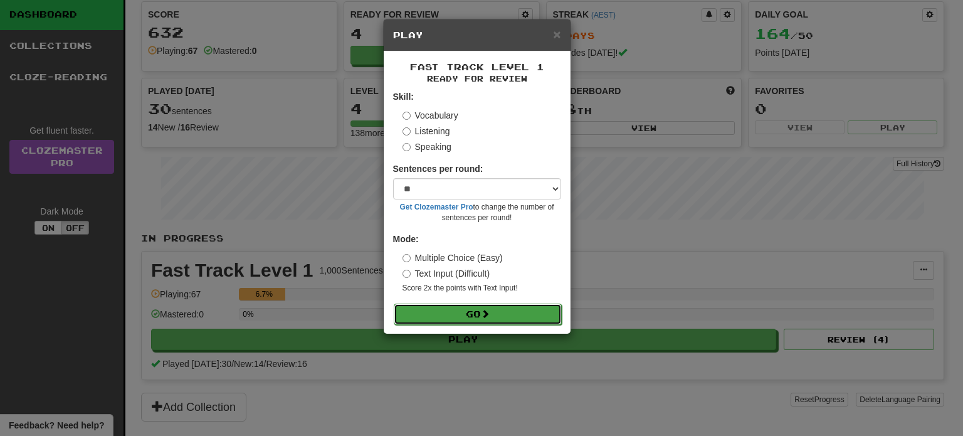
click at [503, 312] on button "Go" at bounding box center [478, 313] width 168 height 21
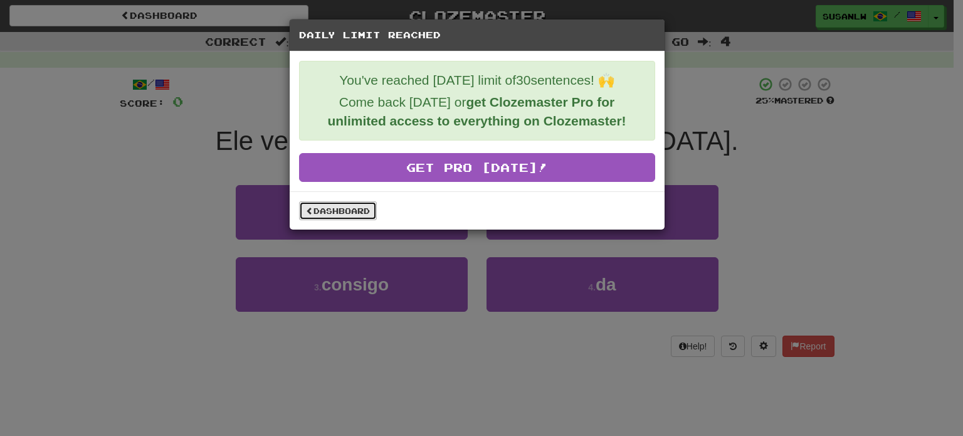
click at [345, 201] on link "Dashboard" at bounding box center [338, 210] width 78 height 19
